Goal: Information Seeking & Learning: Find specific fact

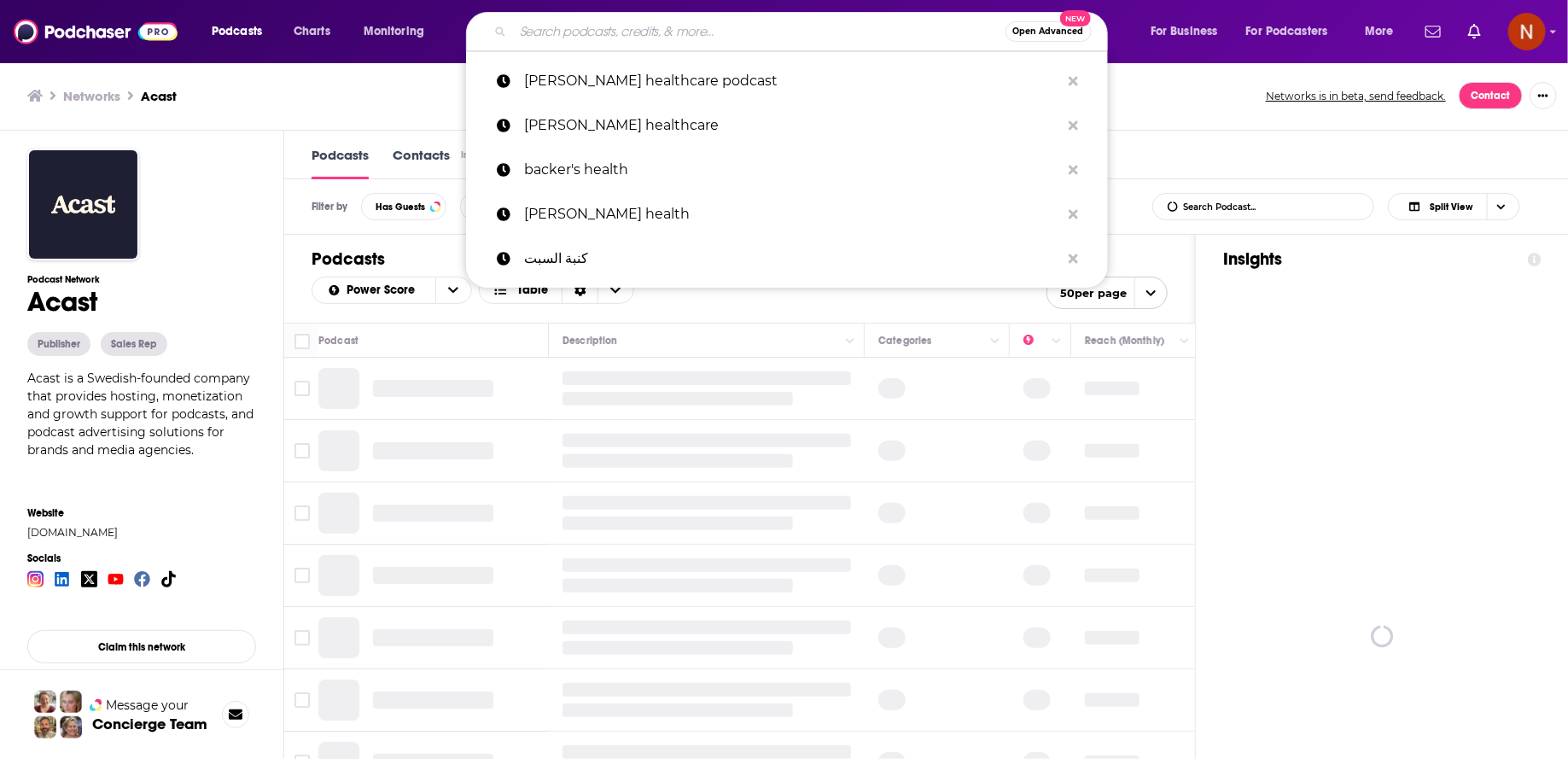
click at [719, 30] on input "Search podcasts, credits, & more..." at bounding box center [759, 31] width 492 height 27
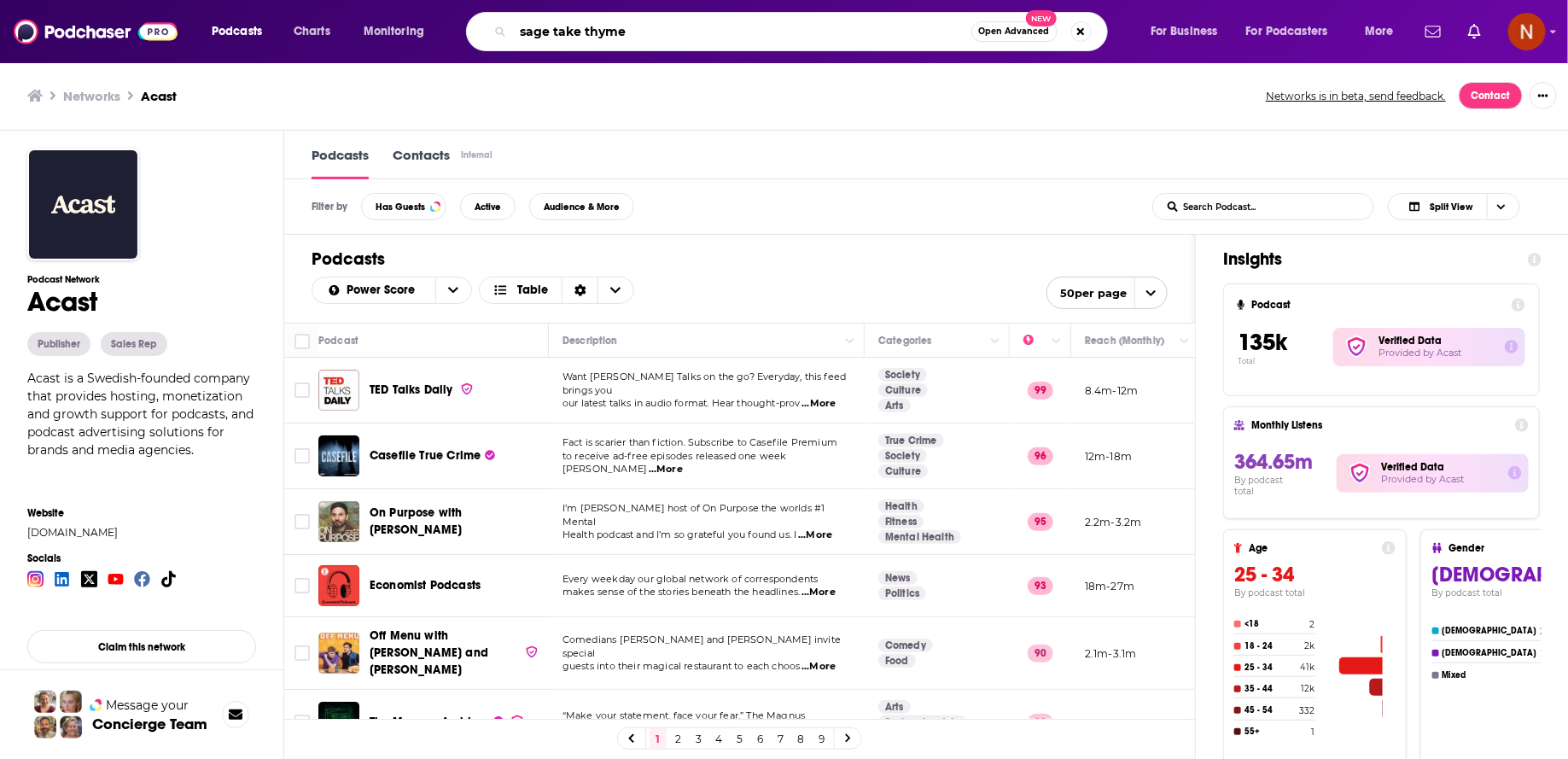
type input "sage take thymes"
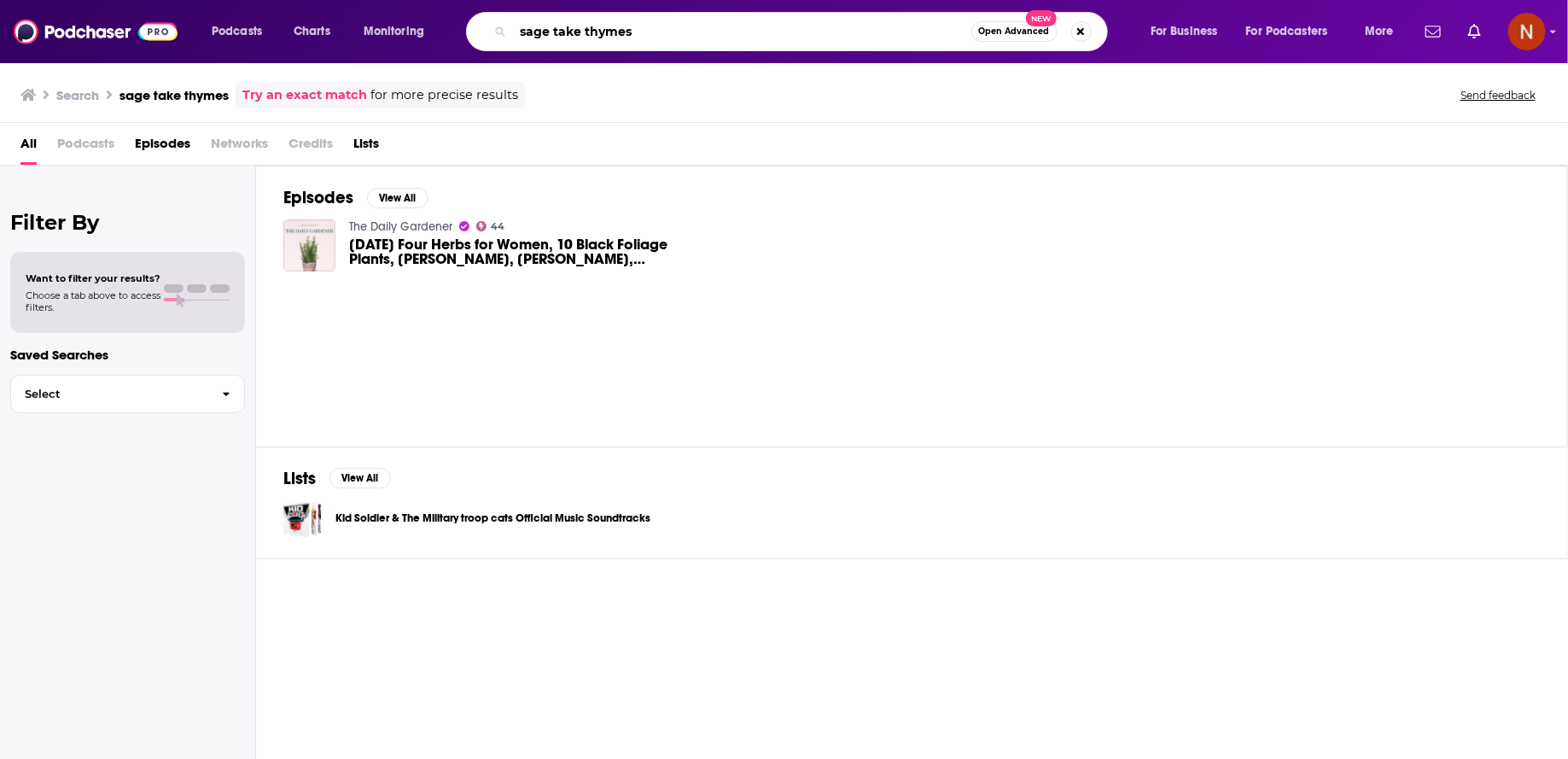
click at [625, 30] on input "sage take thymes" at bounding box center [742, 31] width 458 height 27
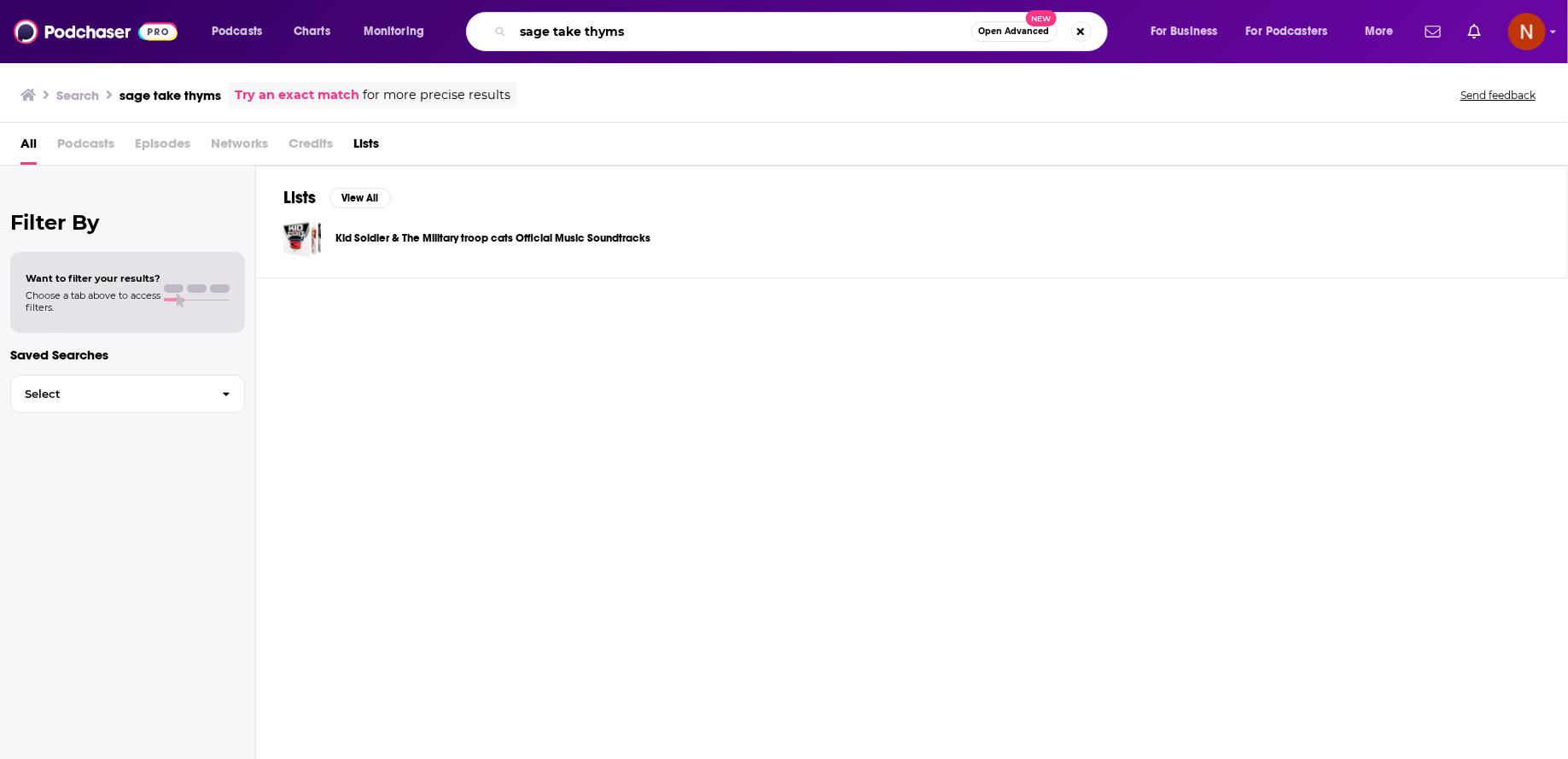
click at [581, 33] on input "sage take thyms" at bounding box center [742, 31] width 458 height 27
click at [658, 33] on input "sage takes thyms" at bounding box center [742, 31] width 458 height 27
type input "sage takes thyme"
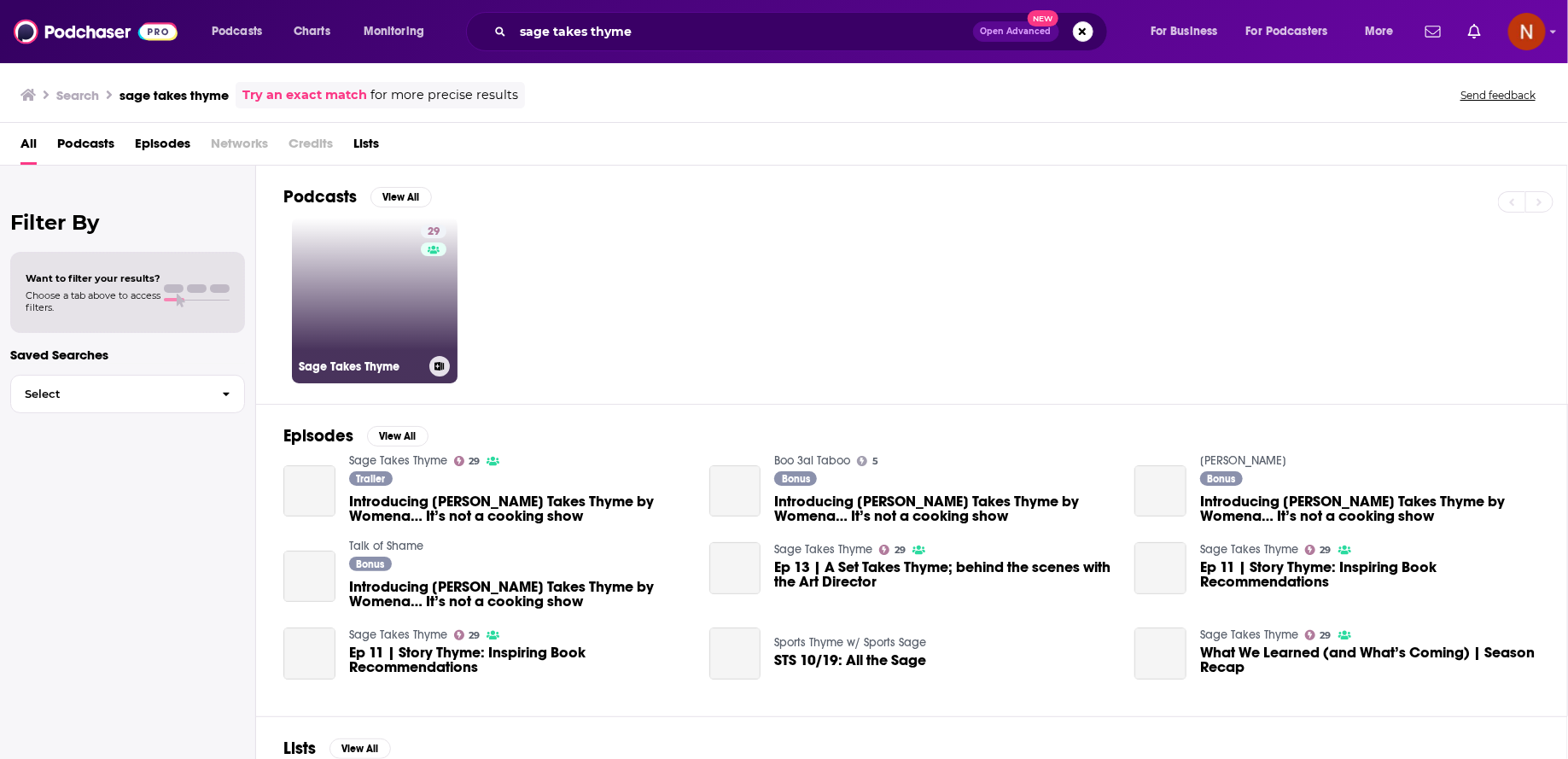
click at [405, 319] on link "29 Sage Takes Thyme" at bounding box center [374, 300] width 165 height 165
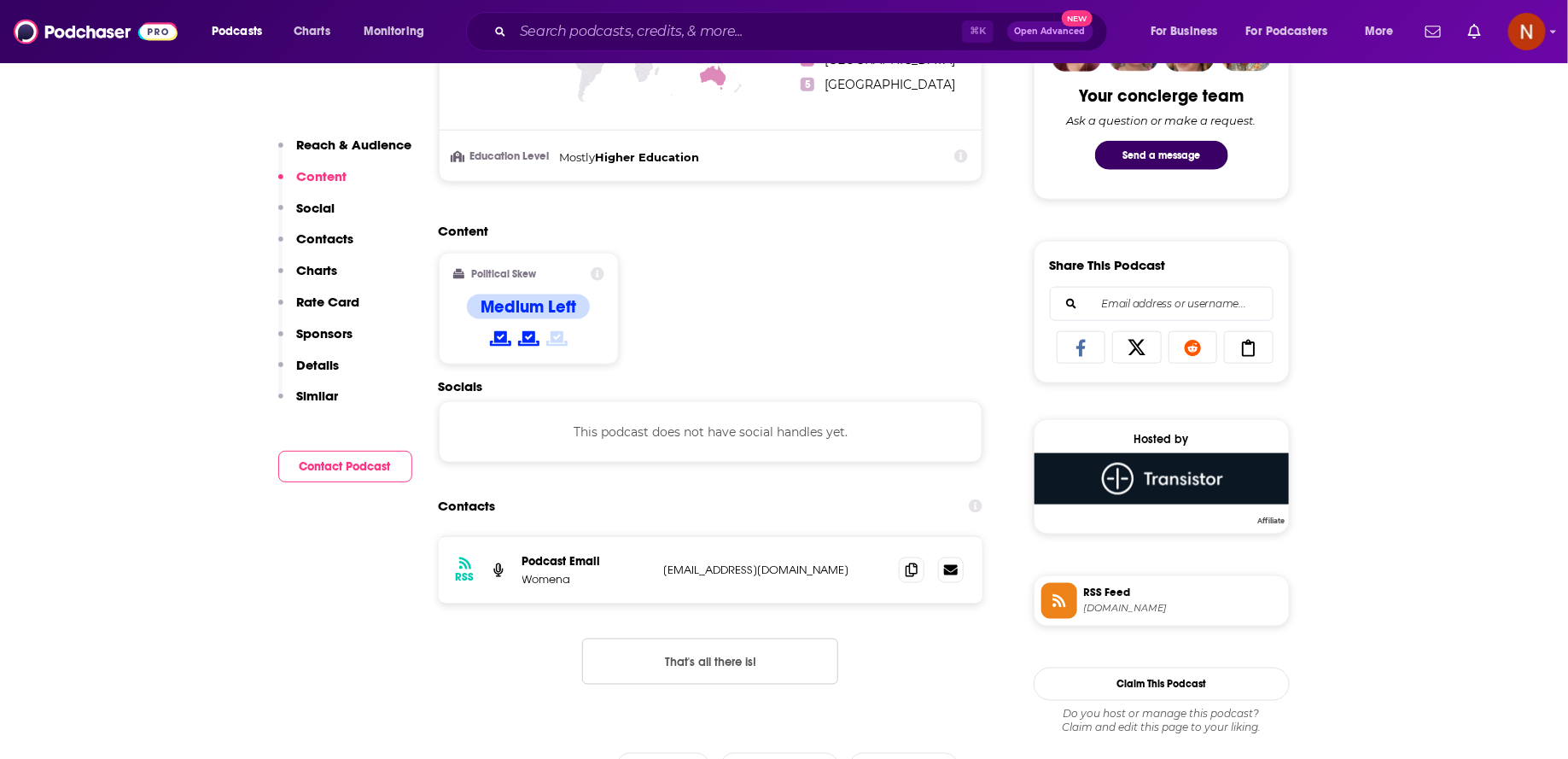
scroll to position [927, 0]
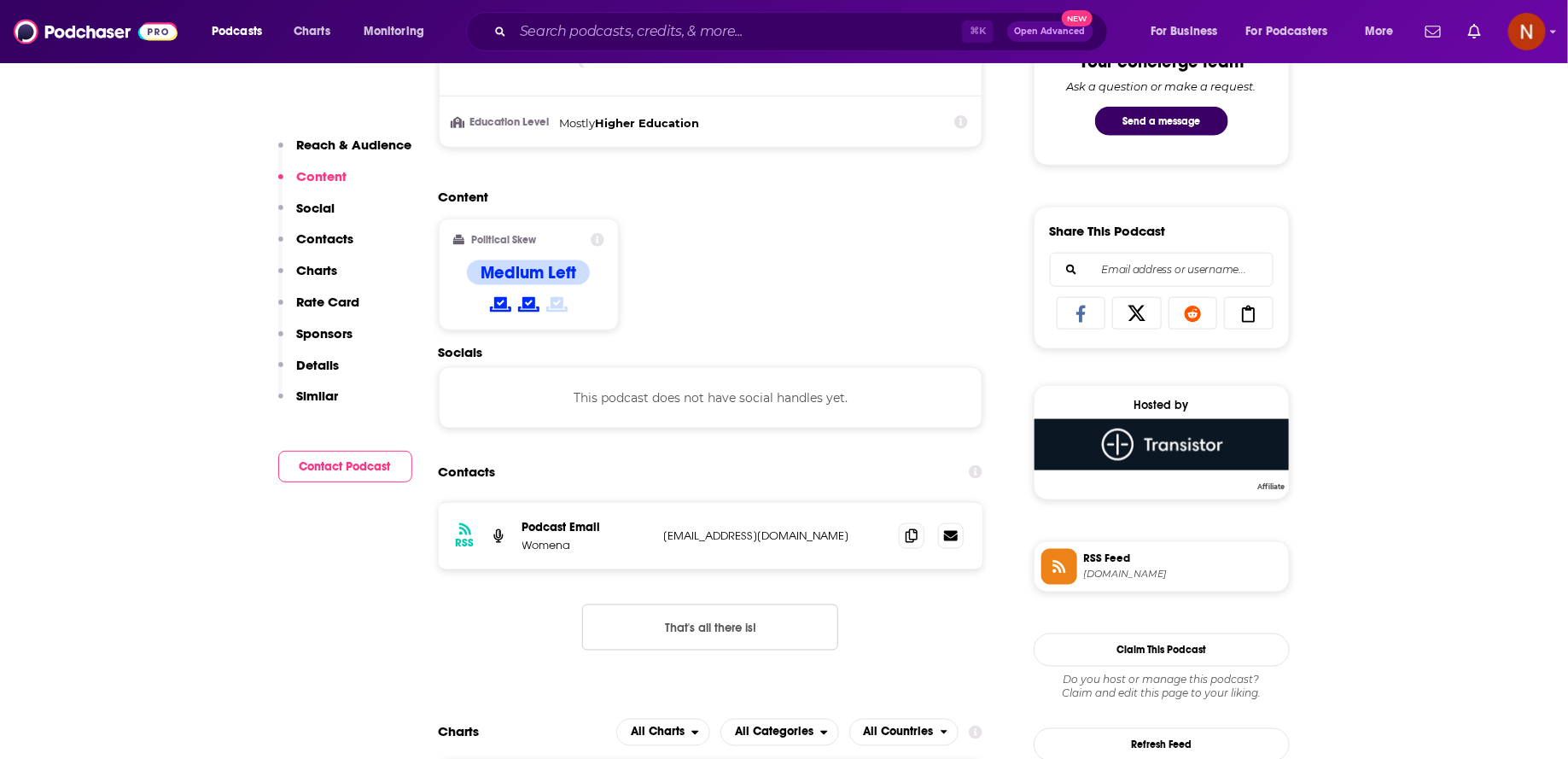
click at [1145, 568] on span "[DOMAIN_NAME]" at bounding box center [1182, 573] width 198 height 13
